Goal: Information Seeking & Learning: Find contact information

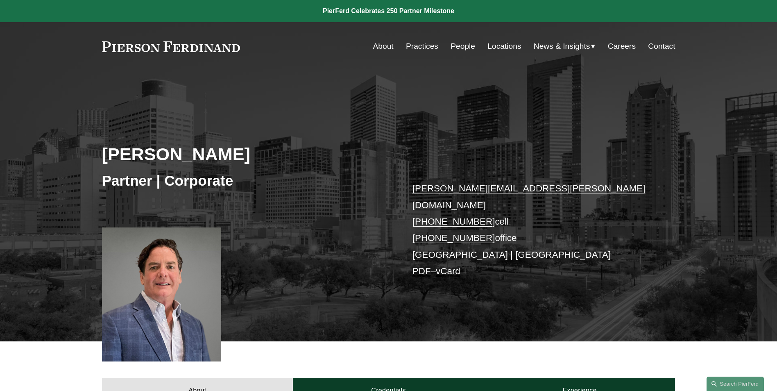
click at [411, 46] on link "Practices" at bounding box center [422, 47] width 32 height 16
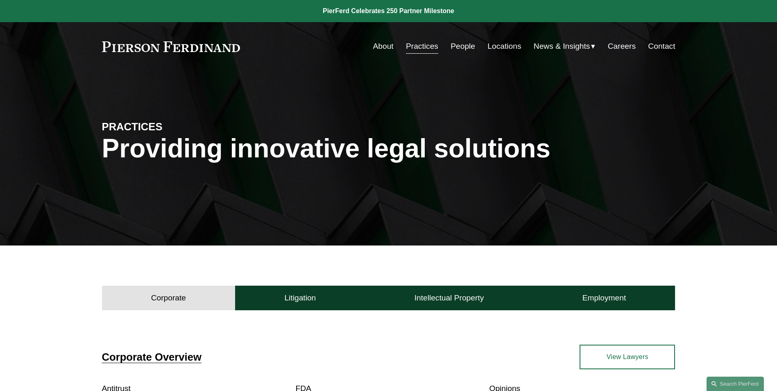
click at [456, 48] on link "People" at bounding box center [463, 47] width 25 height 16
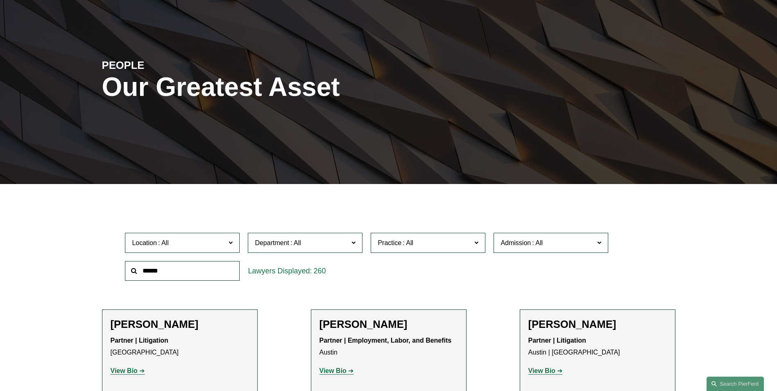
scroll to position [168, 0]
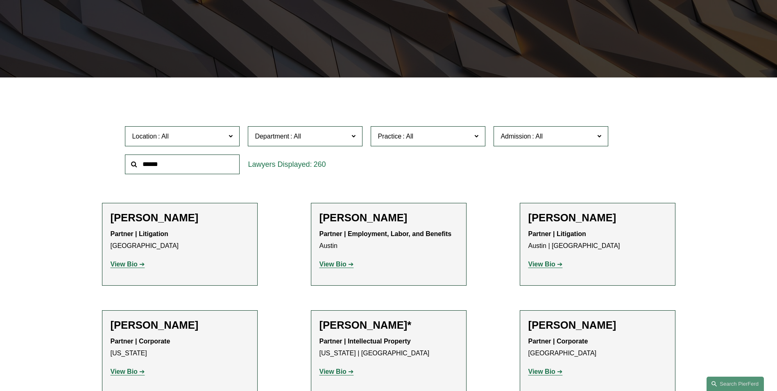
click at [152, 163] on input "text" at bounding box center [182, 164] width 115 height 20
type input "****"
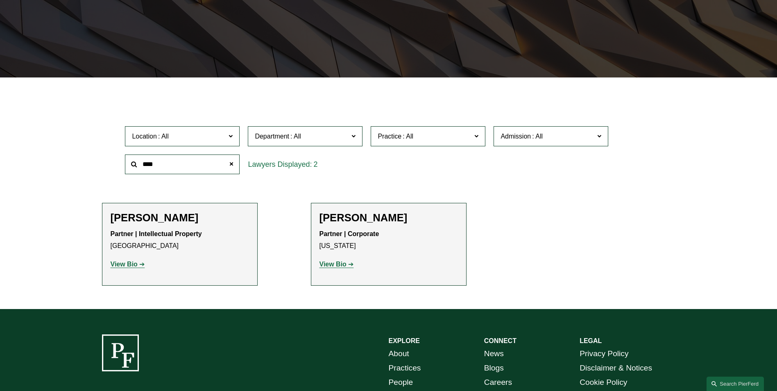
click at [331, 267] on strong "View Bio" at bounding box center [333, 264] width 27 height 7
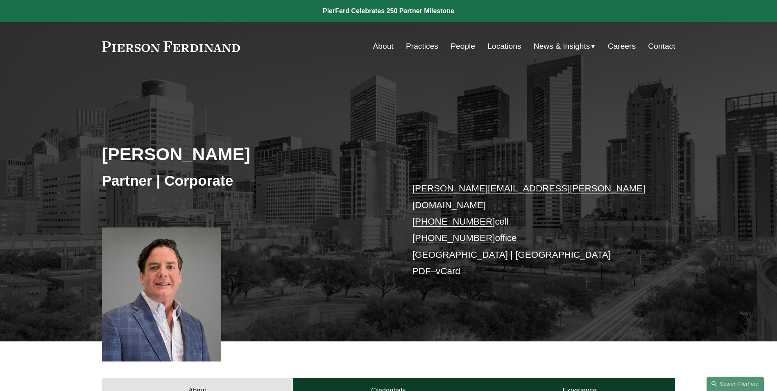
click at [460, 47] on link "People" at bounding box center [463, 47] width 25 height 16
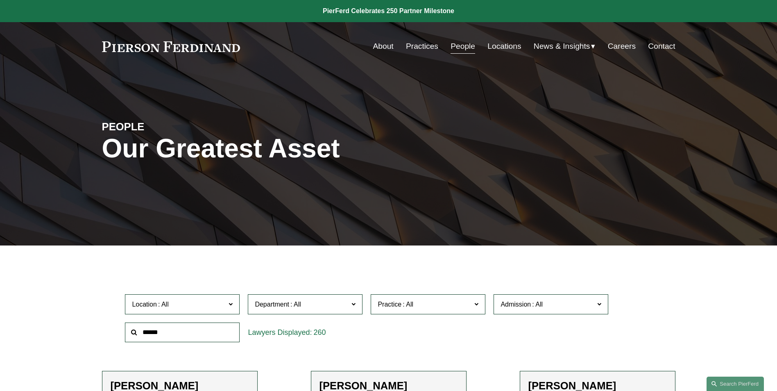
click at [166, 330] on input "text" at bounding box center [182, 332] width 115 height 20
paste input "**********"
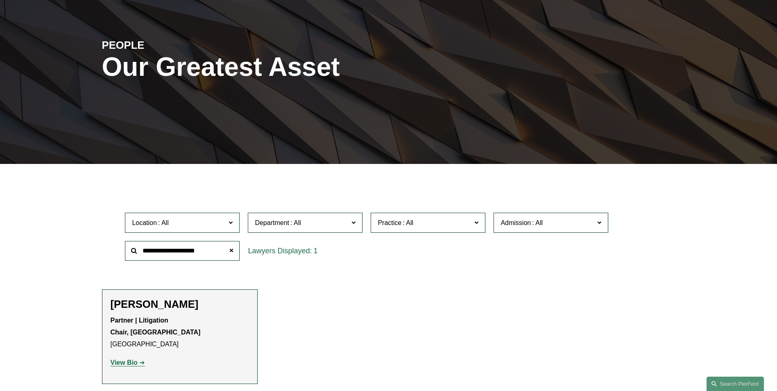
scroll to position [82, 0]
type input "**********"
click at [135, 362] on strong "View Bio" at bounding box center [124, 361] width 27 height 7
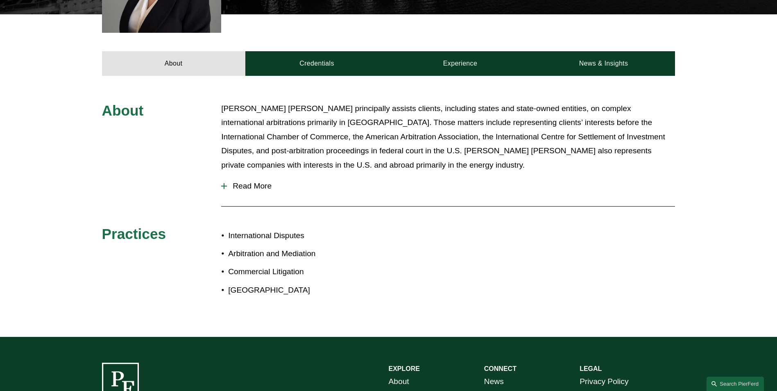
scroll to position [328, 0]
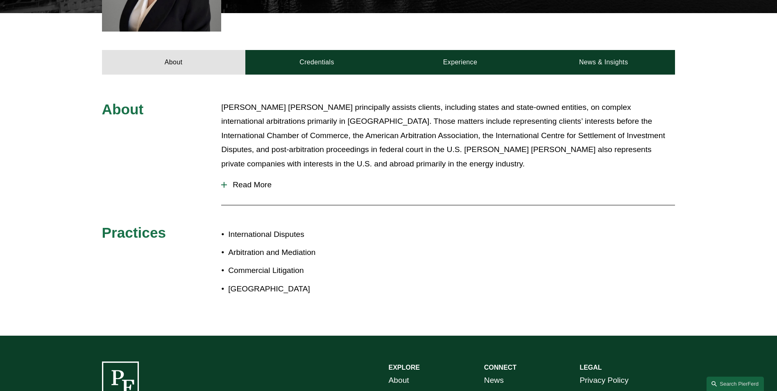
click at [251, 186] on span "Read More" at bounding box center [451, 184] width 448 height 9
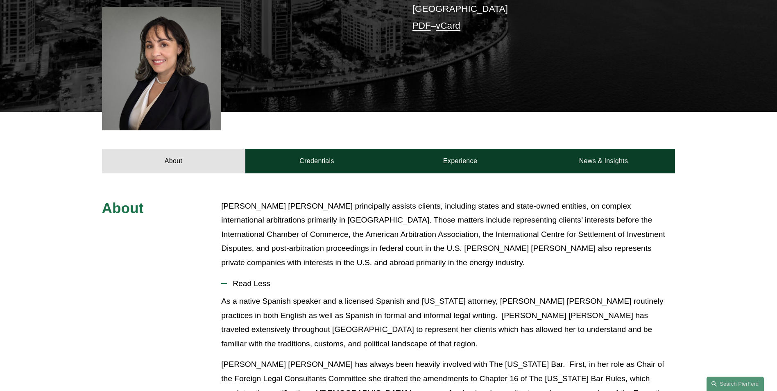
scroll to position [164, 0]
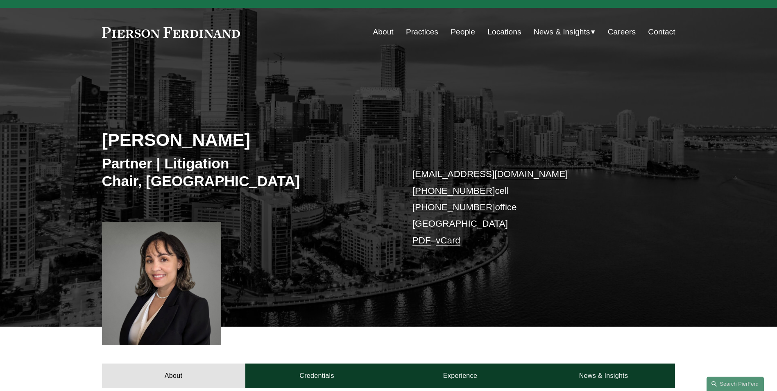
scroll to position [0, 0]
